Goal: Task Accomplishment & Management: Use online tool/utility

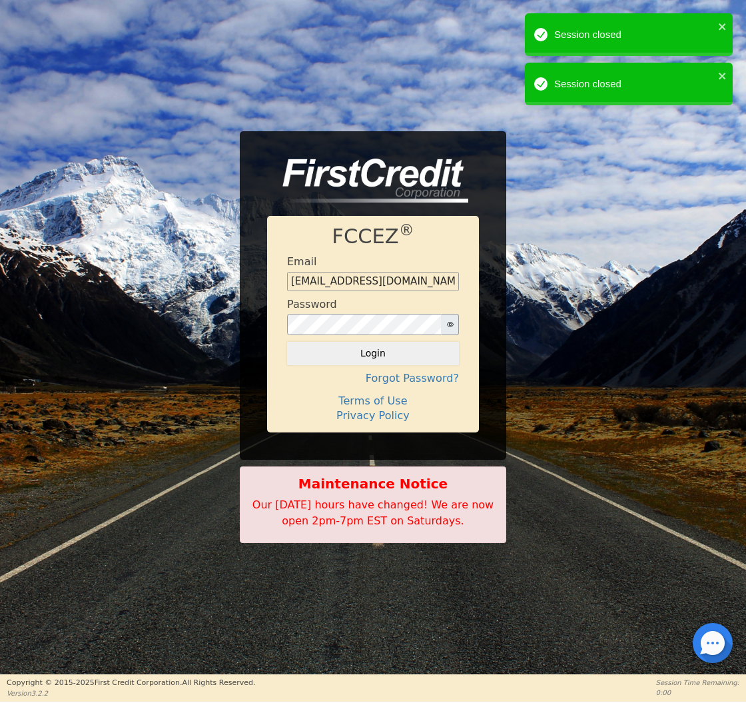
type input "[EMAIL_ADDRESS][DOMAIN_NAME]"
click at [373, 353] on button "Login" at bounding box center [373, 353] width 172 height 23
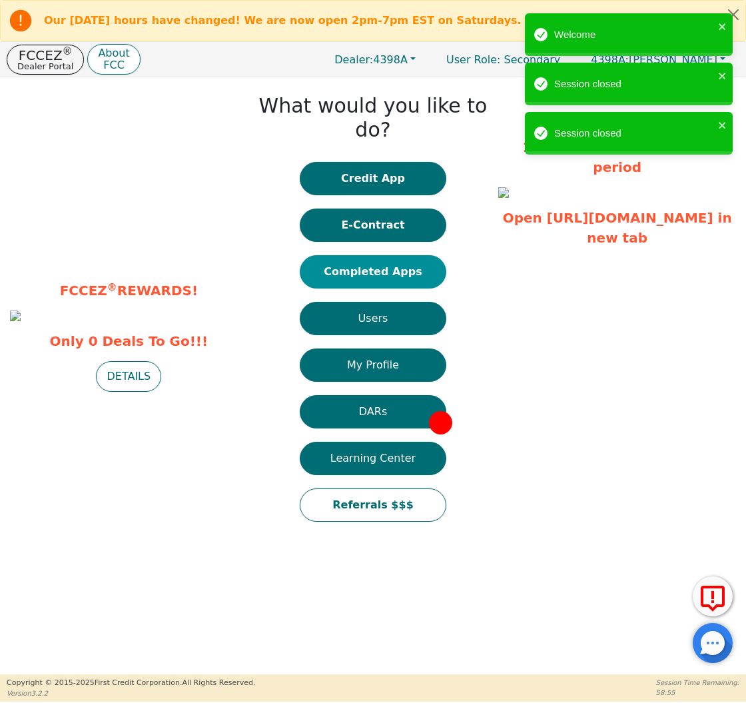
click at [406, 255] on button "Completed Apps" at bounding box center [373, 271] width 147 height 33
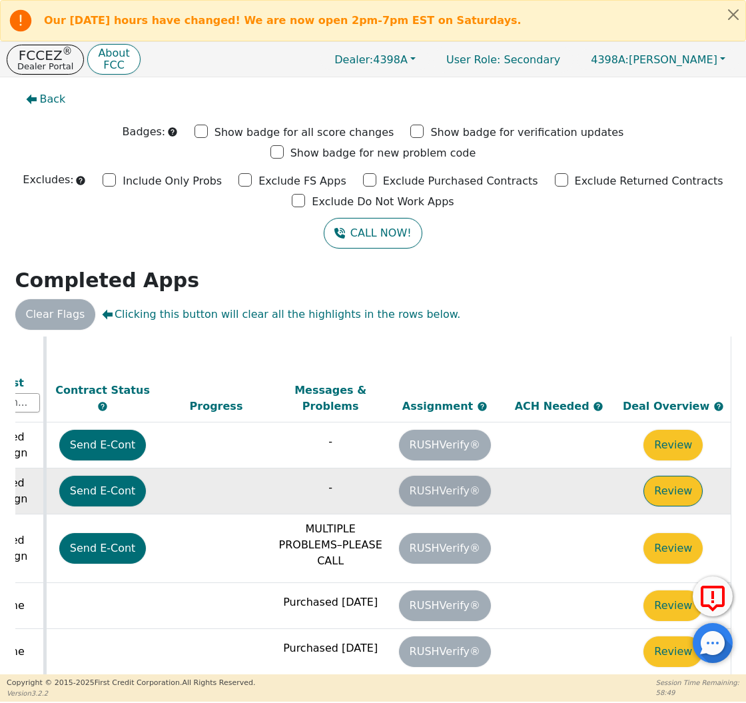
scroll to position [473, 745]
click at [675, 476] on button "Review" at bounding box center [672, 491] width 59 height 31
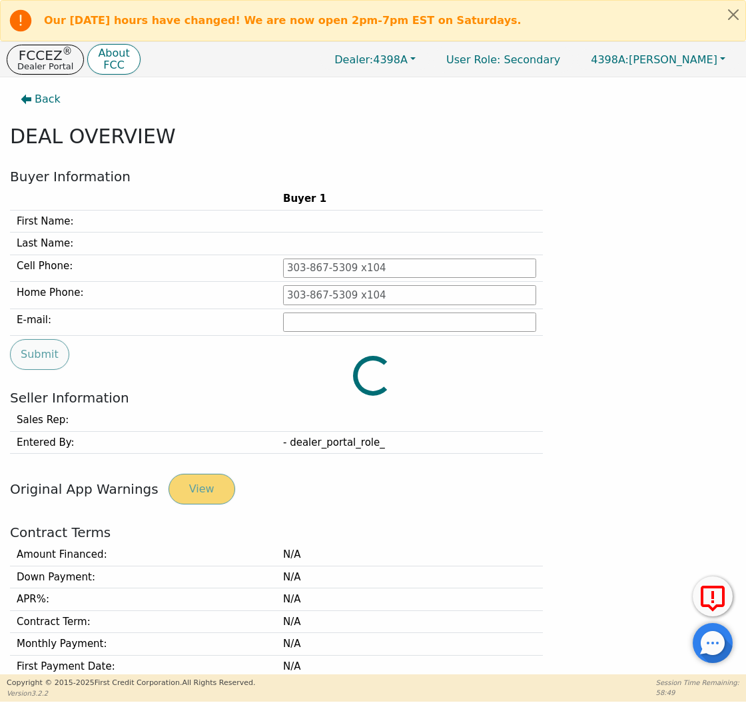
type input "[PHONE_NUMBER]"
type input "[PERSON_NAME][EMAIL_ADDRESS][PERSON_NAME][DOMAIN_NAME]"
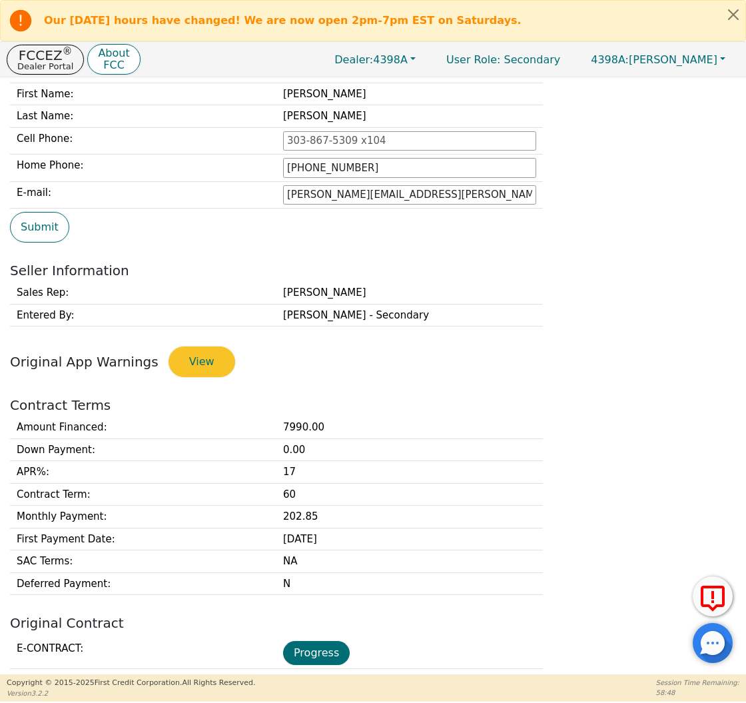
scroll to position [252, 0]
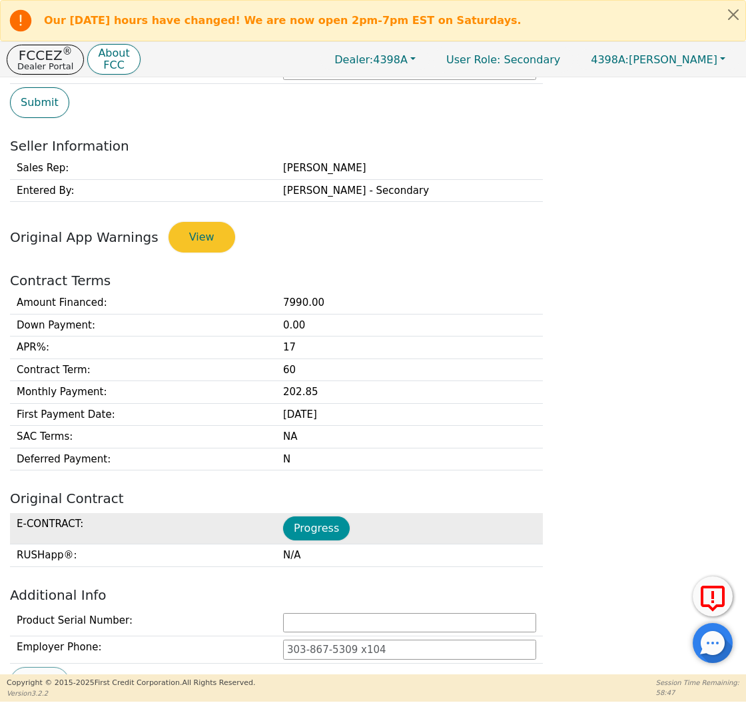
click at [315, 523] on button "Progress" at bounding box center [316, 528] width 67 height 24
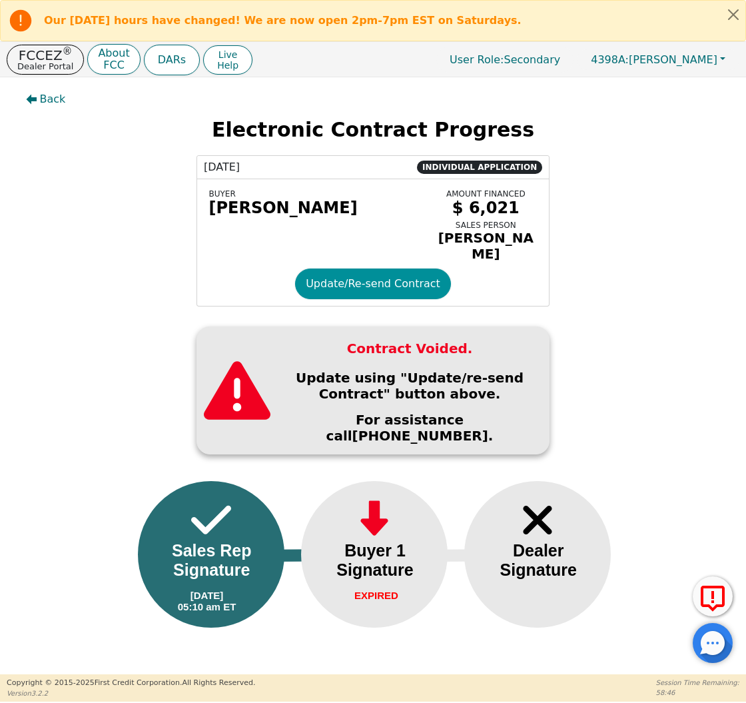
click at [358, 280] on button "Update/Re-send Contract" at bounding box center [373, 283] width 156 height 31
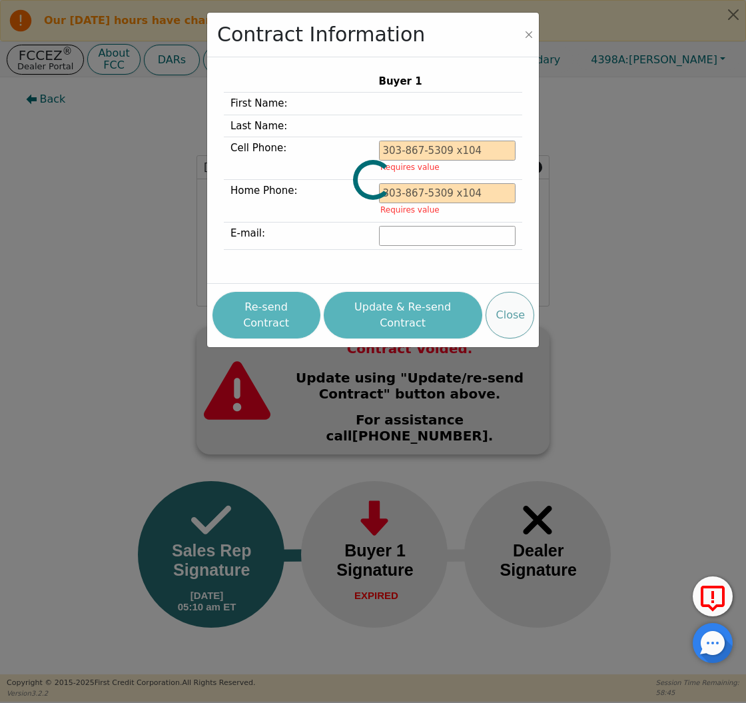
type input "[PHONE_NUMBER]"
type input "[PERSON_NAME][EMAIL_ADDRESS][PERSON_NAME][DOMAIN_NAME]"
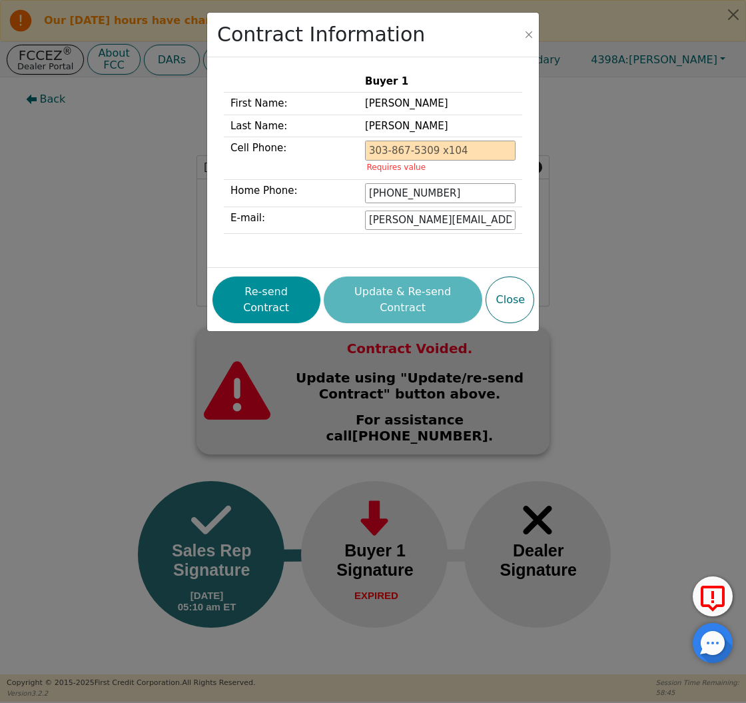
click at [285, 304] on button "Re-send Contract" at bounding box center [266, 299] width 108 height 47
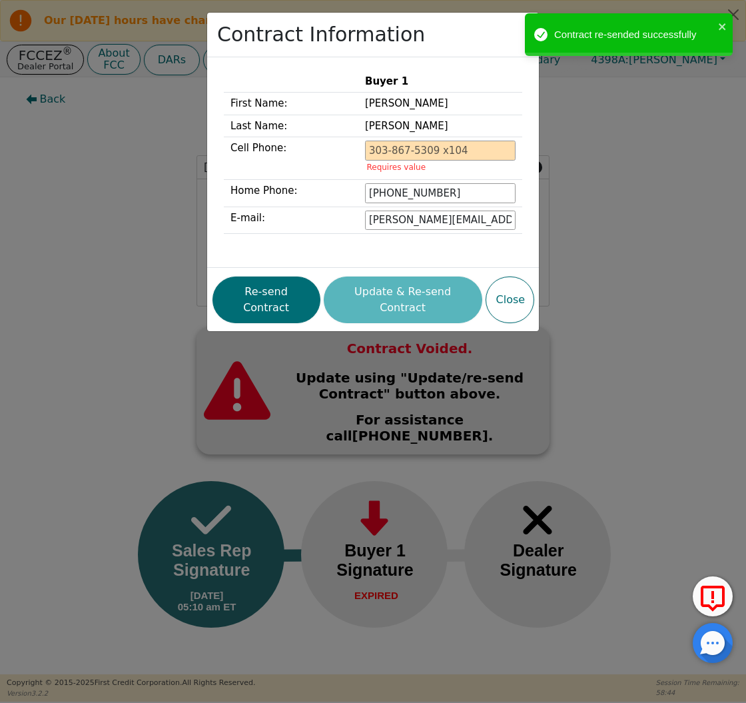
click at [78, 194] on div "Contract Information Buyer 1 First Name: [PERSON_NAME] Last Name: [PERSON_NAME]…" at bounding box center [373, 351] width 746 height 703
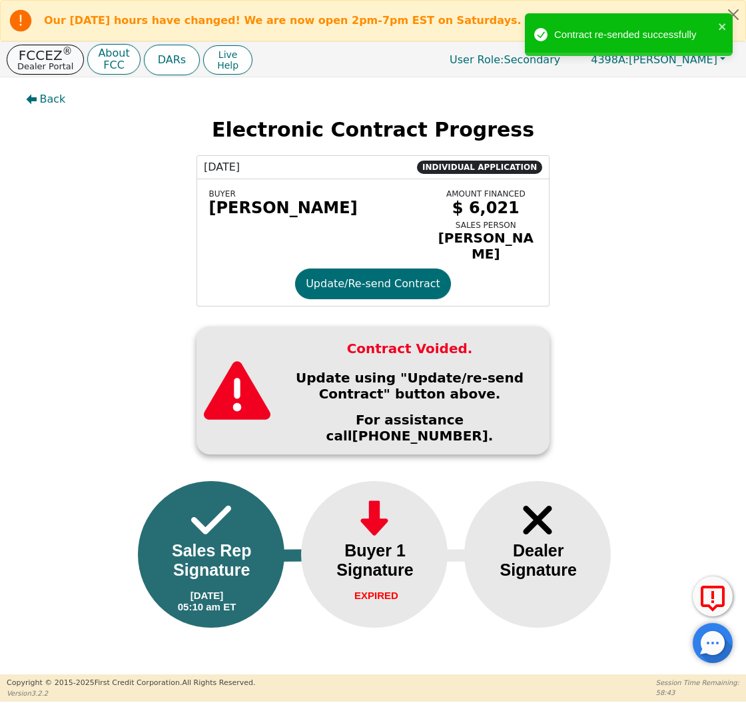
click at [43, 63] on p "Dealer Portal" at bounding box center [45, 66] width 56 height 9
